Goal: Task Accomplishment & Management: Complete application form

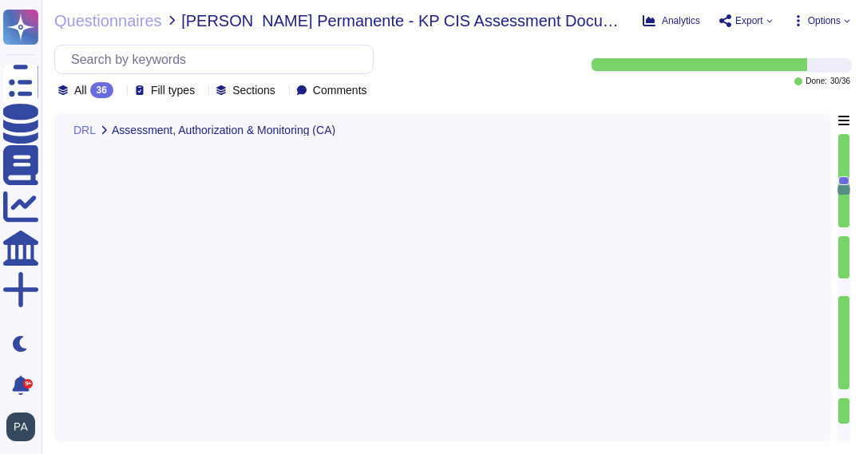
type textarea "External organizations do not have logical access to the application's data. Ad…"
type textarea "[URL][DOMAIN_NAME]"
type textarea "Documentation on encryption of data at rest and in transit for the system inclu…"
type textarea "Adobe captures various logs to protect against unauthorized access and modifica…"
type textarea "Adobe employs a comprehensive approach to audit log review, analysis, and repor…"
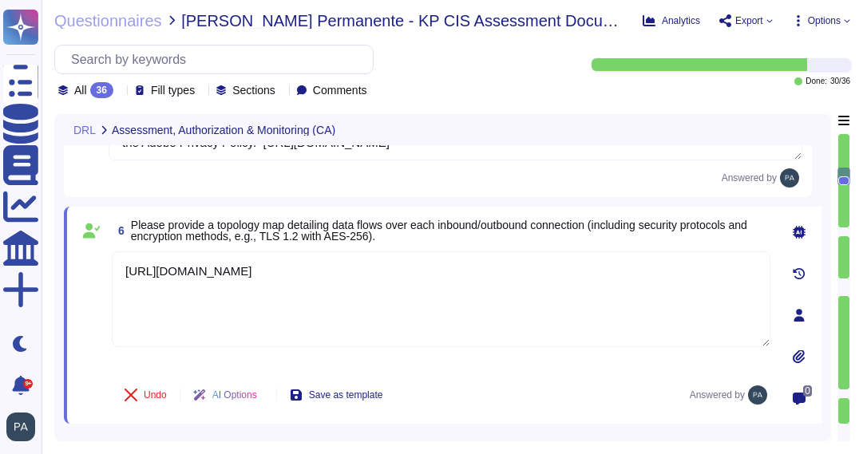
scroll to position [2, 0]
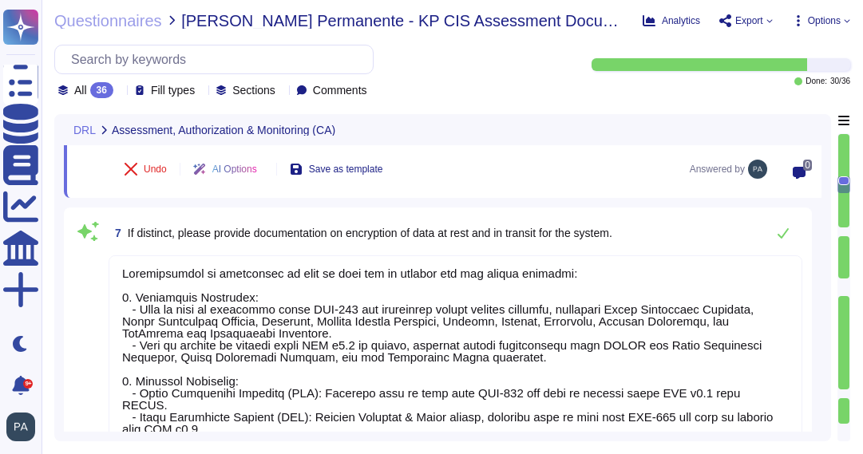
type textarea "Adobe captures various logs to protect against unauthorized access and modifica…"
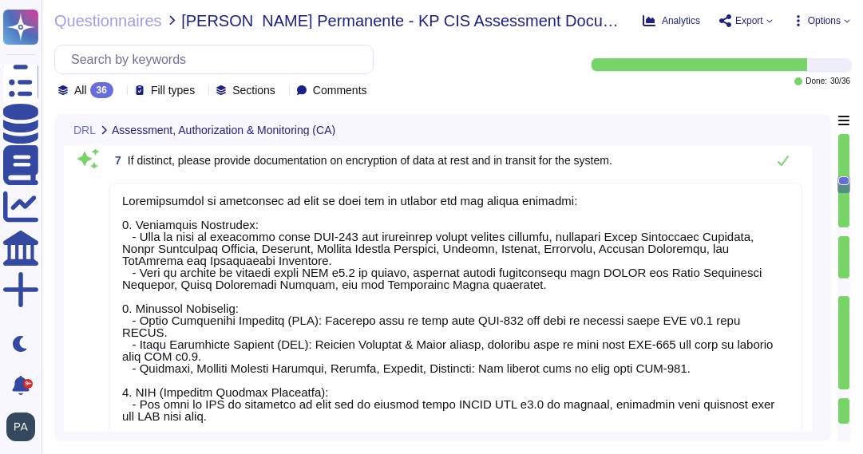
scroll to position [1580, 0]
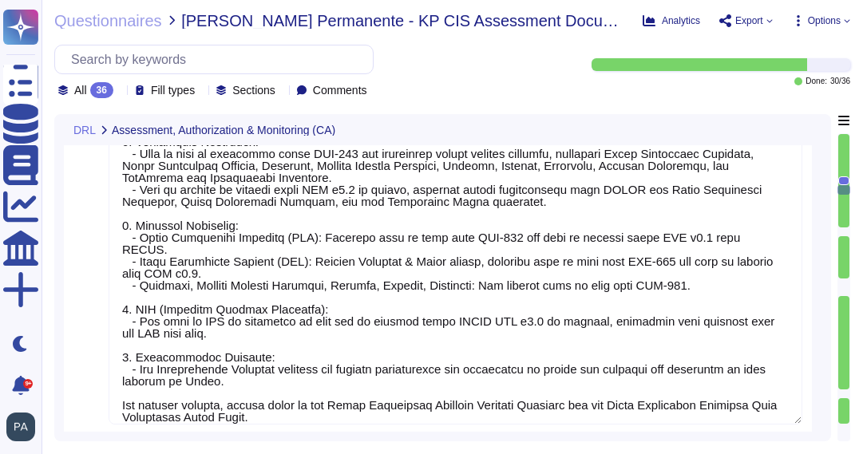
type textarea "Adobe employs a comprehensive approach to audit log review, analysis, and repor…"
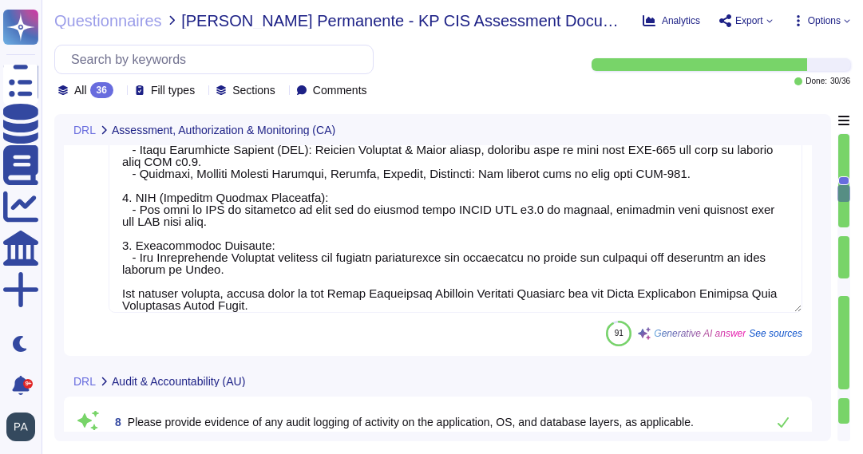
scroll to position [1774, 0]
drag, startPoint x: 630, startPoint y: 281, endPoint x: 287, endPoint y: 295, distance: 343.6
click at [287, 295] on textarea at bounding box center [456, 150] width 694 height 325
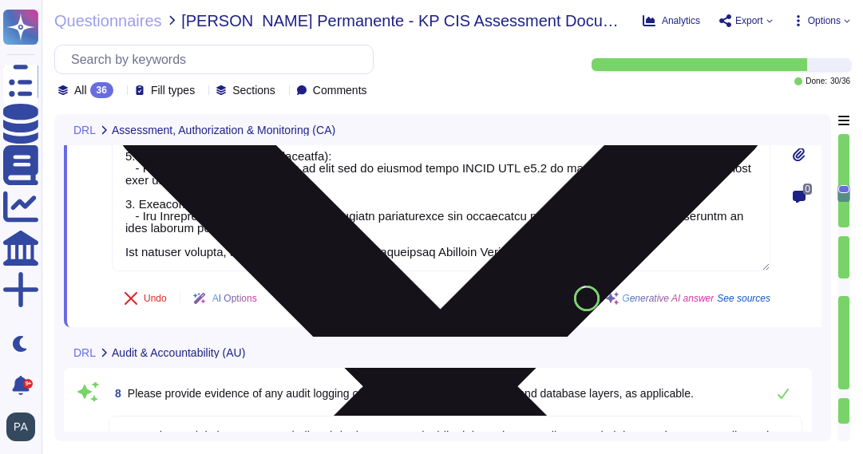
click at [606, 251] on textarea at bounding box center [441, 109] width 659 height 325
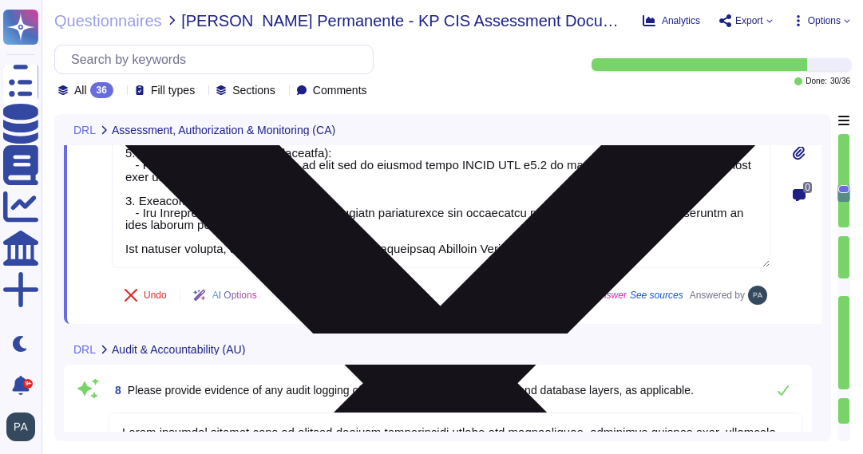
click at [600, 250] on textarea at bounding box center [441, 105] width 659 height 325
paste textarea "[URL][DOMAIN_NAME]"
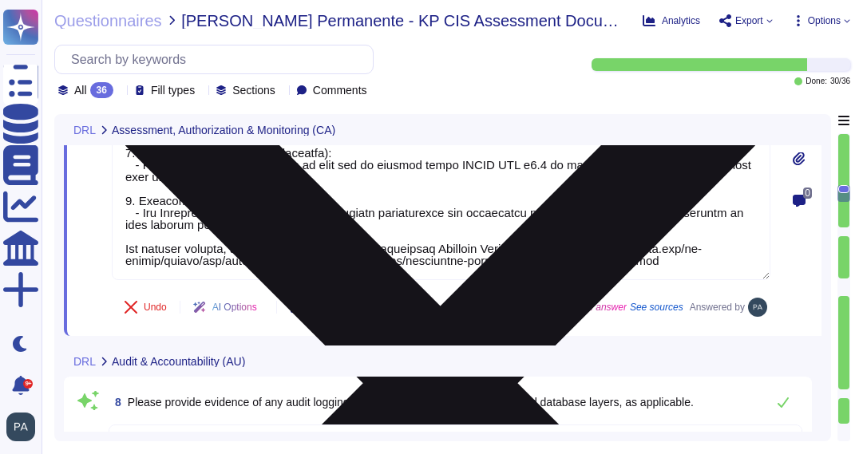
type textarea "Documentation on encryption of data at rest and in transit for the system inclu…"
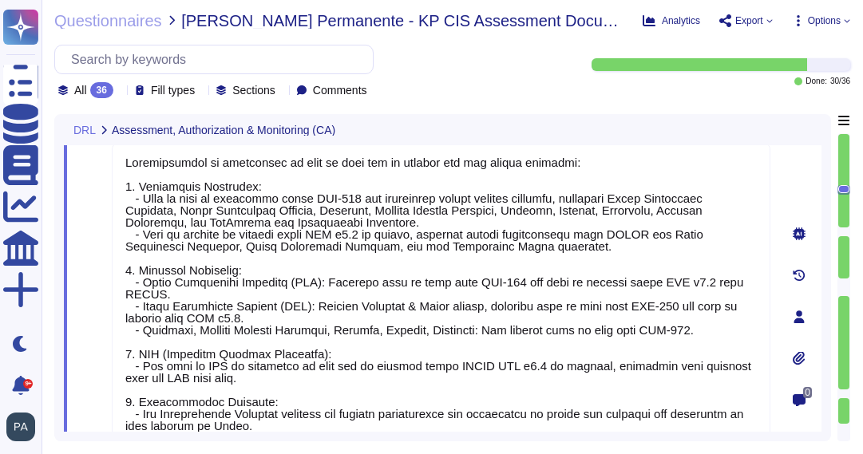
scroll to position [2, 0]
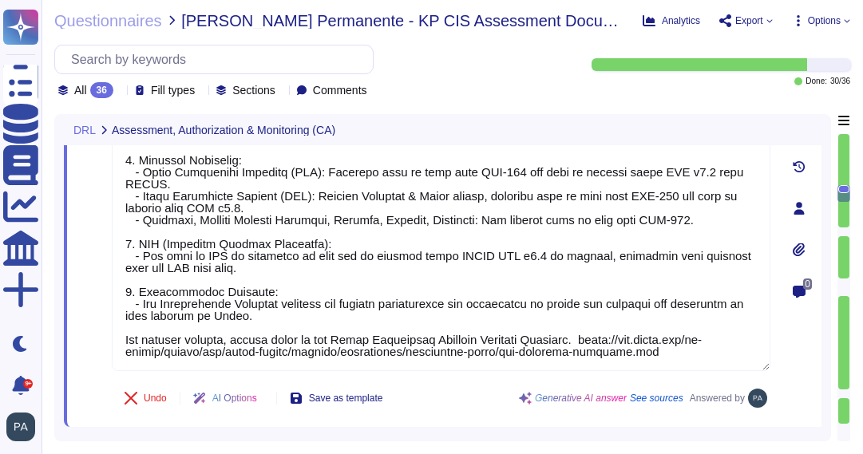
type textarea "Adobe employs a comprehensive approach to audit log review, analysis, and repor…"
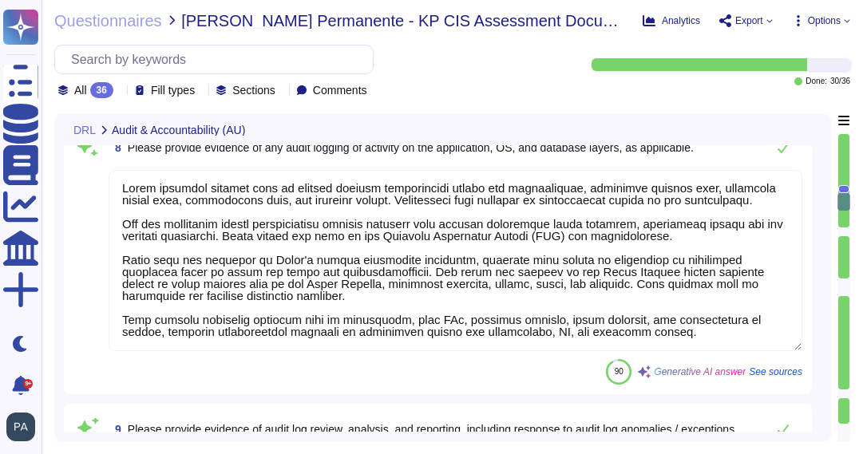
scroll to position [0, 0]
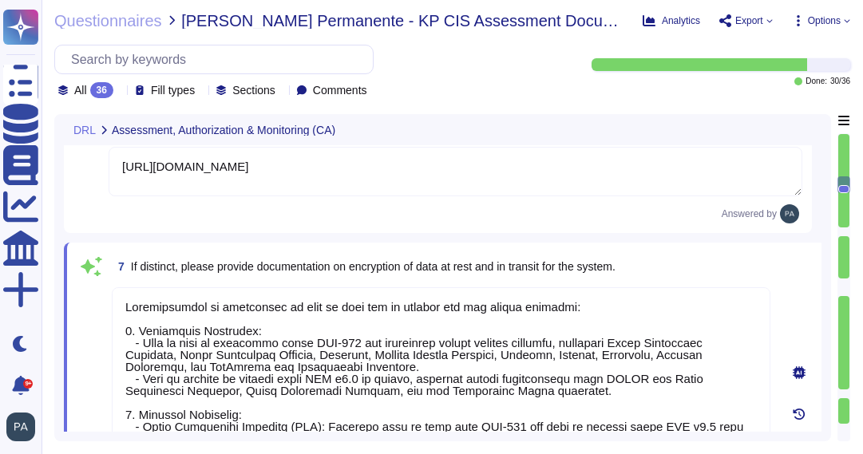
type textarea "External organizations do not have logical access to the application's data. Ad…"
type textarea "[URL][DOMAIN_NAME]"
type textarea "Documentation on encryption of data at rest and in transit for the system inclu…"
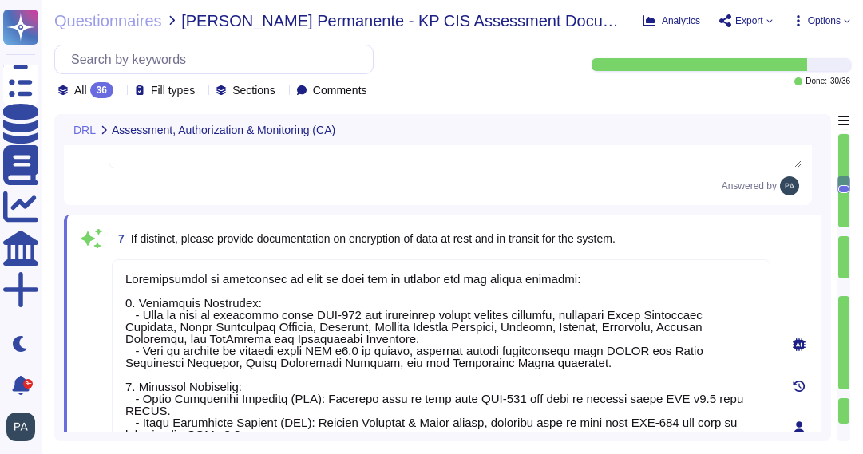
scroll to position [2, 0]
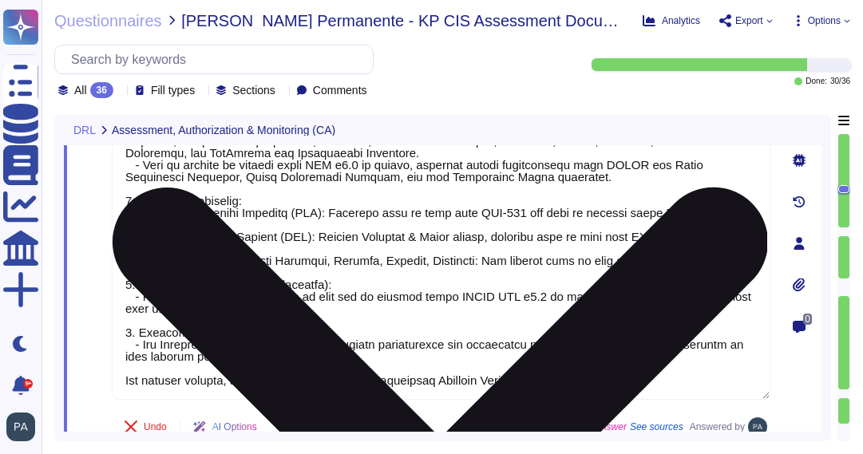
type textarea "Adobe employs a comprehensive approach to audit log review, analysis, and repor…"
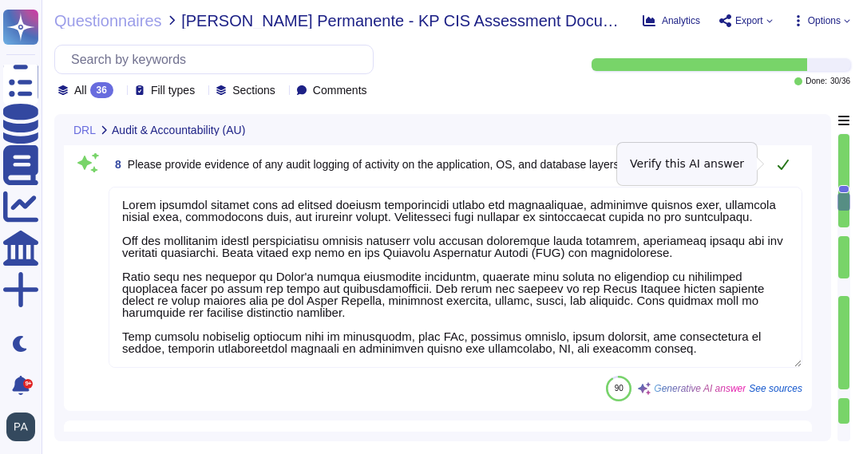
click at [782, 162] on icon at bounding box center [783, 164] width 13 height 13
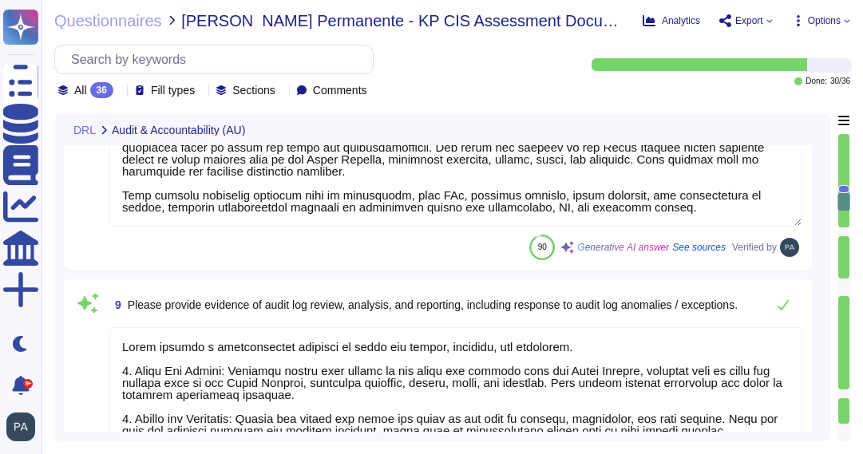
type textarea "Audit logs are retained for a period of one year, with 90 days of data immediat…"
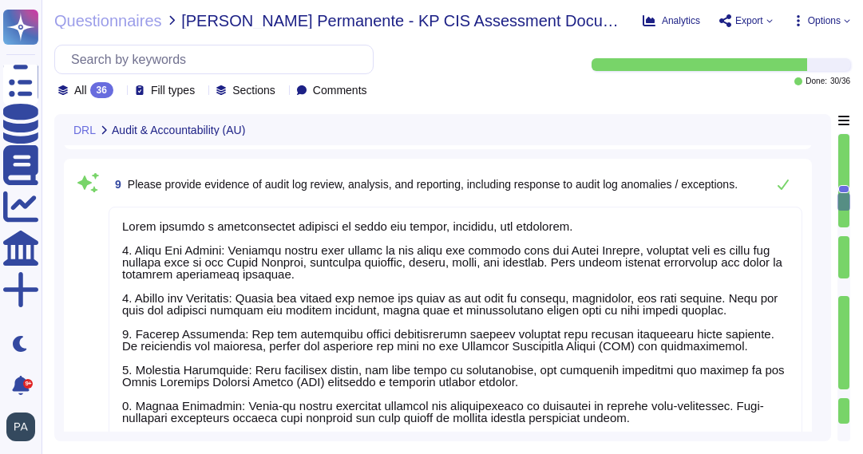
scroll to position [2189, 0]
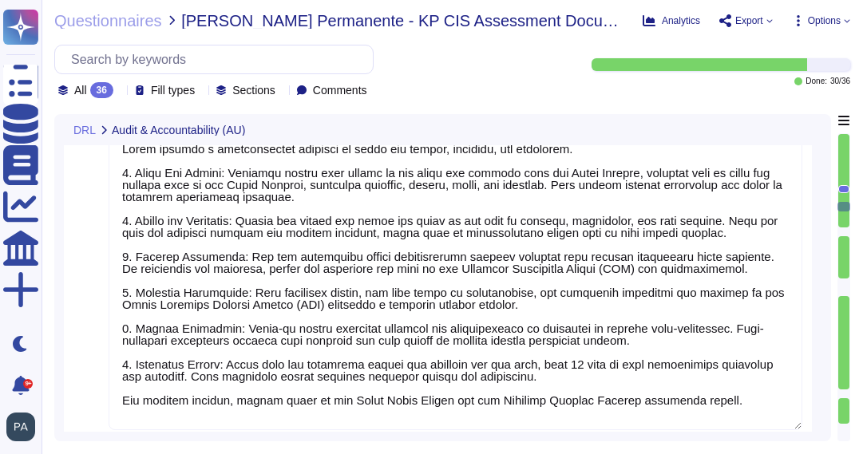
type textarea "Adobe follows a systematic approach to managing change, ensuring that all chang…"
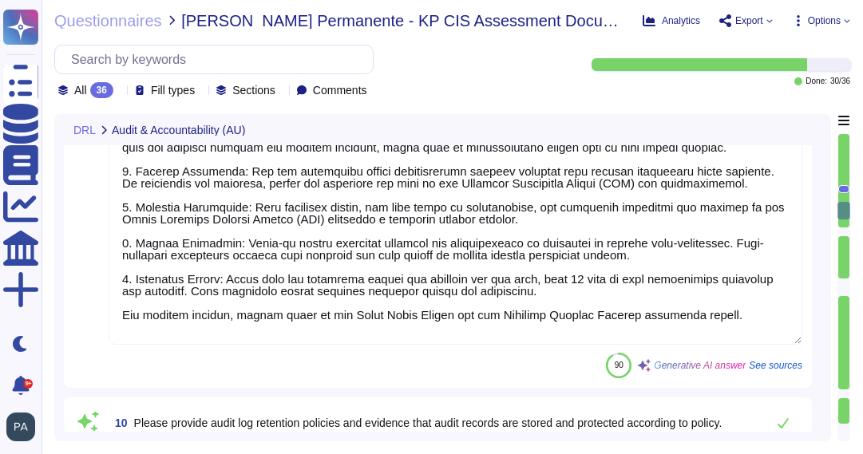
scroll to position [2349, 0]
click at [726, 326] on textarea at bounding box center [456, 193] width 694 height 301
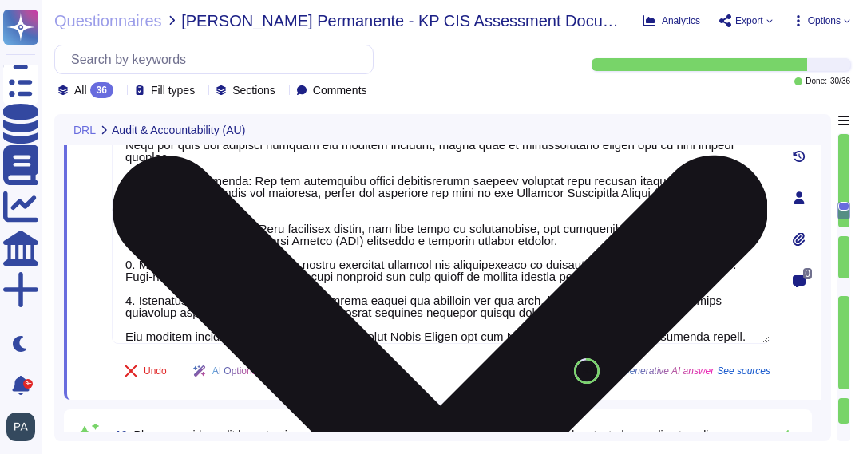
type textarea "Adobe follows a systematic approach to managing change, ensuring that all chang…"
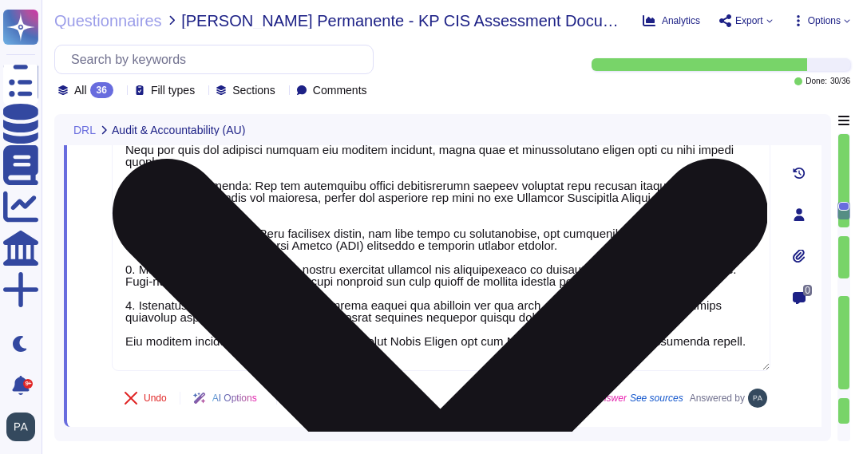
scroll to position [2327, 0]
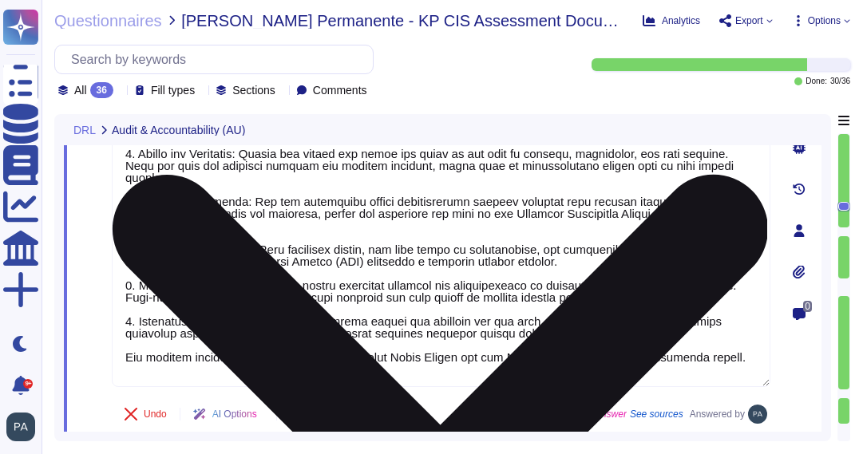
click at [715, 354] on textarea at bounding box center [441, 224] width 659 height 325
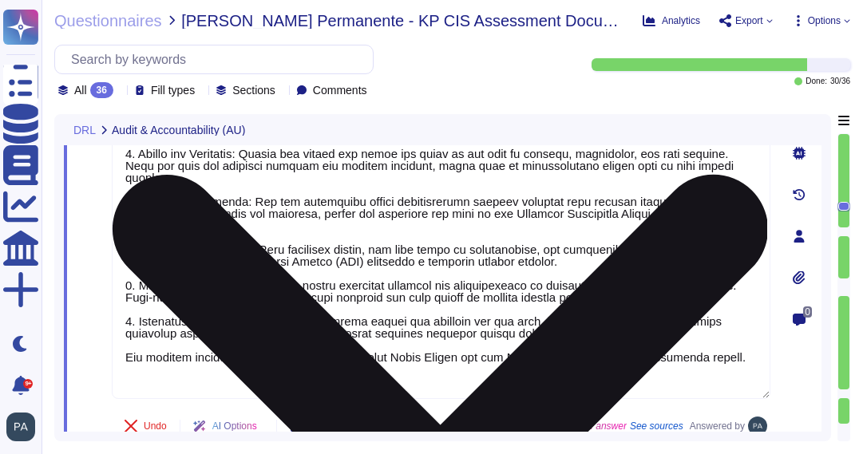
paste textarea "[URL][DOMAIN_NAME]"
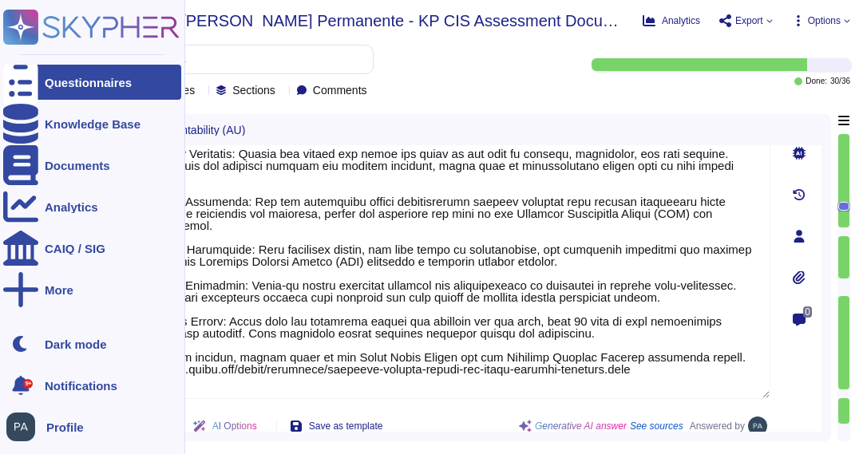
type textarea "Adobe employs a comprehensive approach to audit log review, analysis, and repor…"
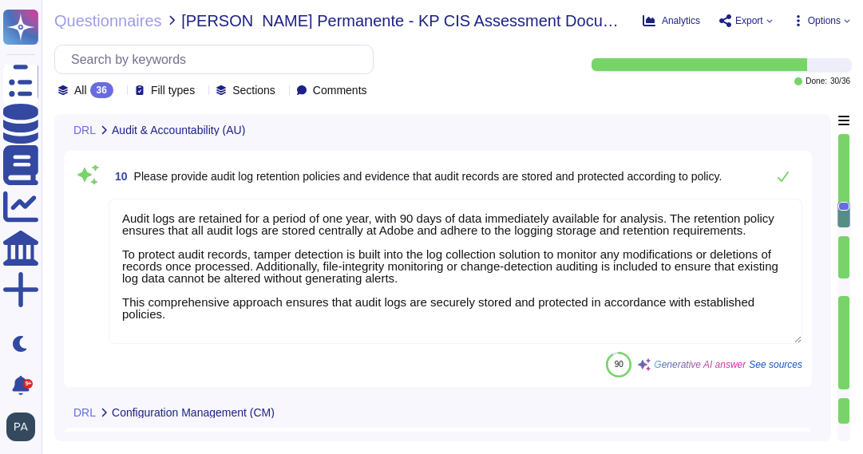
scroll to position [2640, 0]
click at [122, 218] on textarea "Audit logs are retained for a period of one year, with 90 days of data immediat…" at bounding box center [456, 272] width 694 height 145
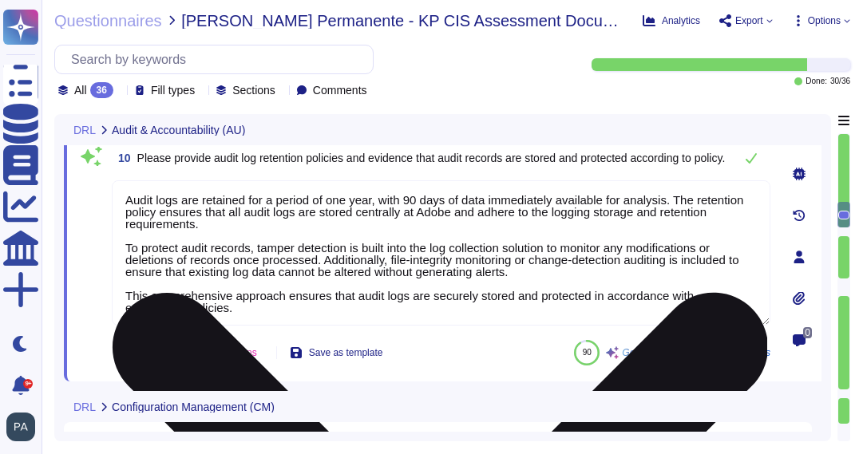
scroll to position [0, 0]
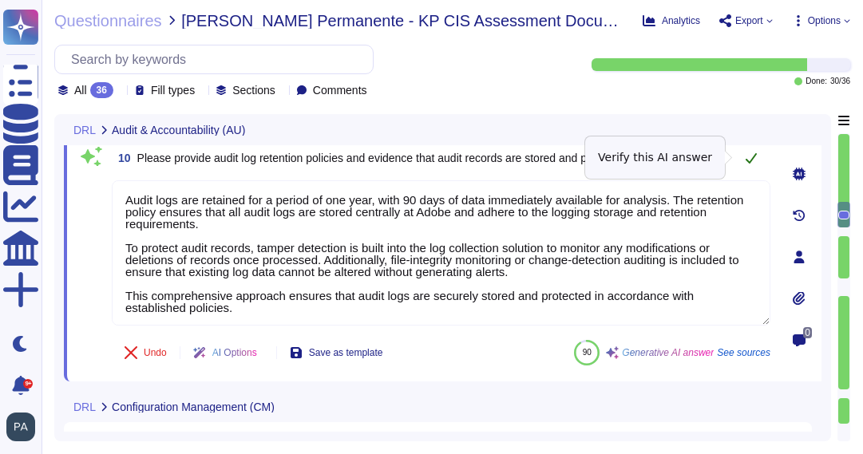
click at [751, 156] on icon at bounding box center [751, 158] width 13 height 13
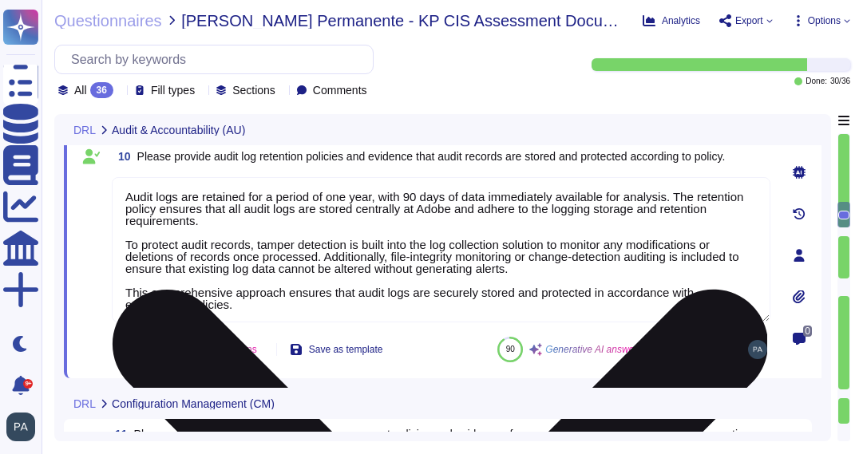
scroll to position [2, 0]
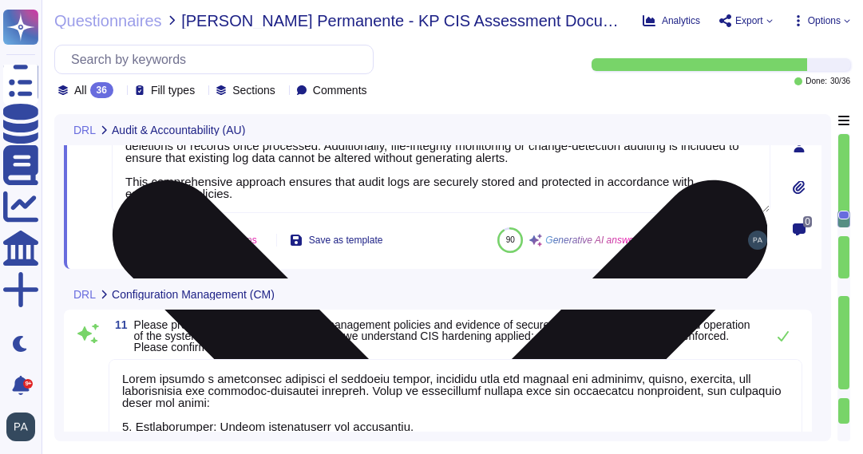
type textarea "Adobe maintains a decommission plan for products or services that are no longer…"
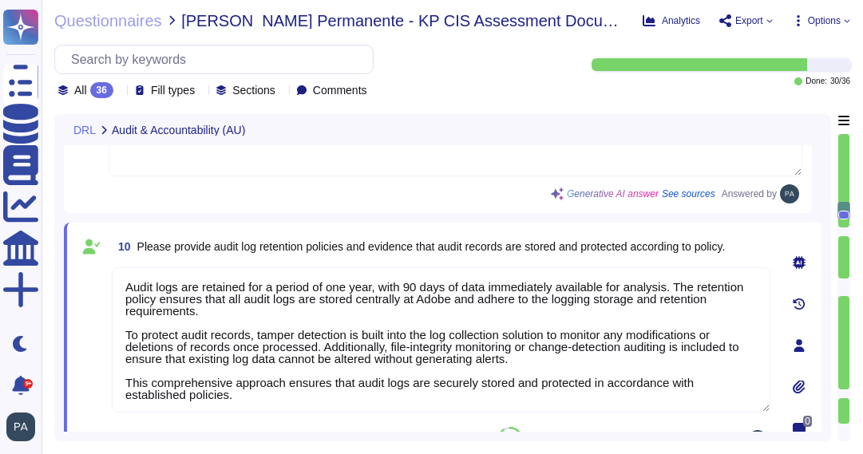
scroll to position [2523, 0]
type textarea "Adobe employs a comprehensive approach to audit log review, analysis, and repor…"
type textarea "Audit logs are retained for a period of one year, with 90 days of data immediat…"
